Goal: Task Accomplishment & Management: Complete application form

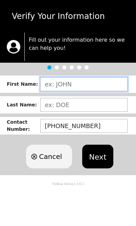
click at [88, 88] on input "text" at bounding box center [84, 84] width 88 height 14
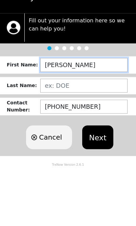
type input "[PERSON_NAME]"
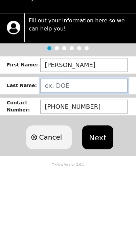
click at [76, 98] on input "text" at bounding box center [84, 105] width 88 height 14
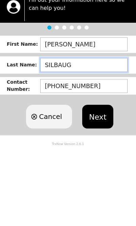
type input "[PERSON_NAME]"
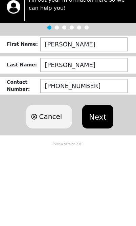
click at [97, 145] on button "Next" at bounding box center [97, 157] width 31 height 24
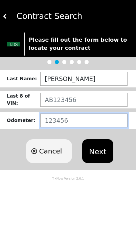
click at [93, 119] on input "number" at bounding box center [84, 121] width 88 height 14
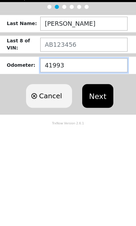
type input "41993"
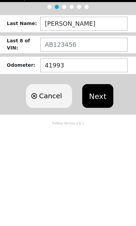
click at [104, 140] on button "Next" at bounding box center [97, 152] width 31 height 24
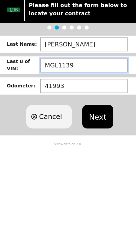
type input "MGL11397"
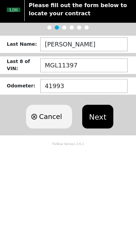
click at [96, 140] on button "Next" at bounding box center [97, 152] width 31 height 24
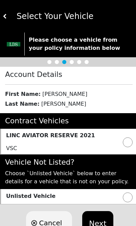
click at [125, 143] on input "radio" at bounding box center [128, 142] width 10 height 10
radio input "true"
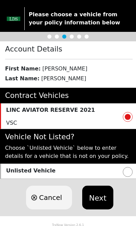
click at [95, 198] on button "Next" at bounding box center [97, 198] width 31 height 24
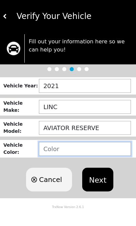
click at [86, 148] on input "text" at bounding box center [85, 149] width 92 height 14
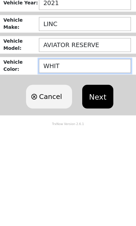
type input "WHITE"
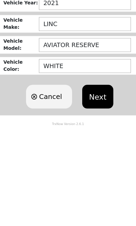
click at [101, 168] on button "Next" at bounding box center [97, 180] width 31 height 24
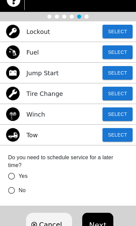
scroll to position [44, 0]
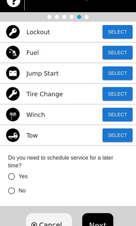
click at [118, 92] on button "Select" at bounding box center [118, 94] width 30 height 14
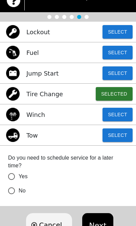
click at [101, 226] on button "Next" at bounding box center [97, 226] width 31 height 24
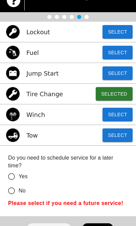
click at [12, 196] on input "No" at bounding box center [11, 191] width 14 height 14
radio input "false"
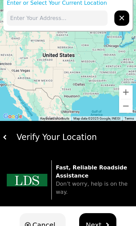
click at [94, 222] on span "Next" at bounding box center [94, 225] width 16 height 10
click at [93, 226] on span "Next" at bounding box center [94, 225] width 16 height 10
click at [67, 16] on input "text" at bounding box center [57, 18] width 101 height 15
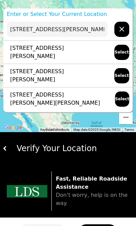
click at [63, 27] on input "[STREET_ADDRESS][PERSON_NAME]" at bounding box center [57, 29] width 101 height 15
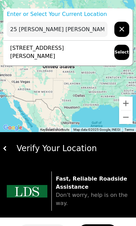
click at [94, 51] on p "[STREET_ADDRESS][PERSON_NAME]" at bounding box center [57, 52] width 101 height 16
type input "[STREET_ADDRESS][PERSON_NAME]"
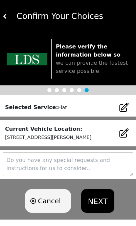
click at [106, 167] on textarea at bounding box center [68, 165] width 131 height 24
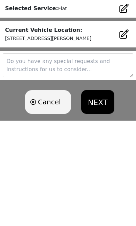
click at [93, 186] on button "NEXT" at bounding box center [97, 198] width 33 height 24
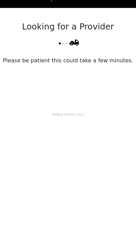
scroll to position [0, 0]
